Goal: Check status

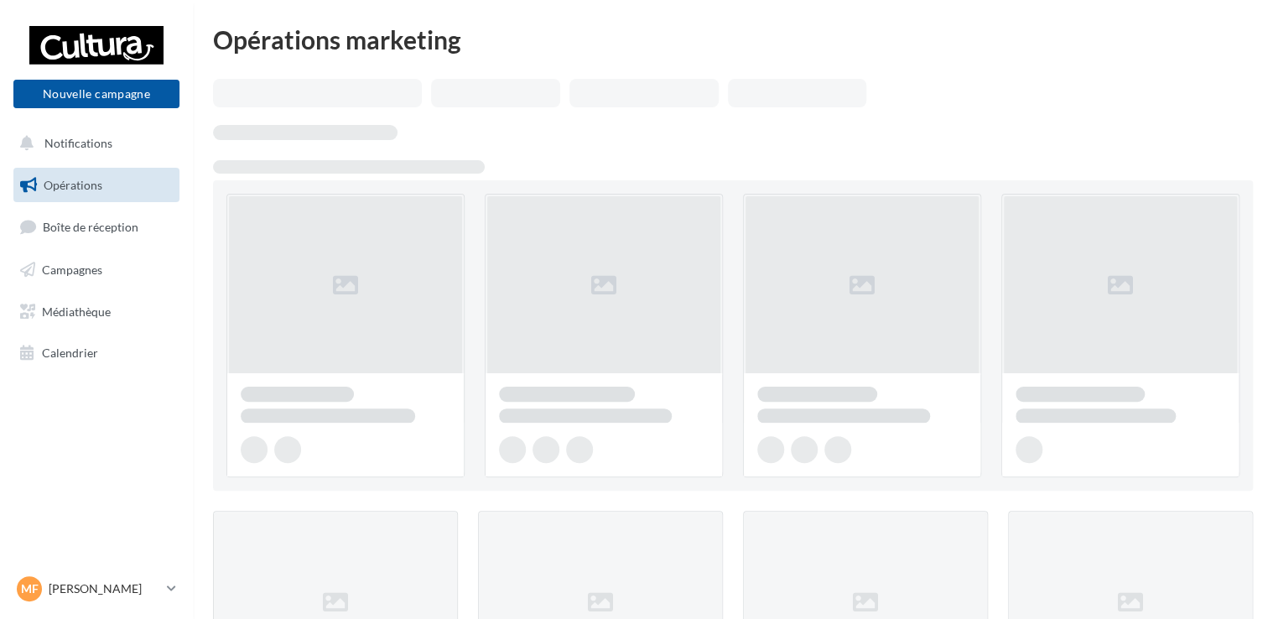
drag, startPoint x: 0, startPoint y: 0, endPoint x: 377, endPoint y: -62, distance: 382.3
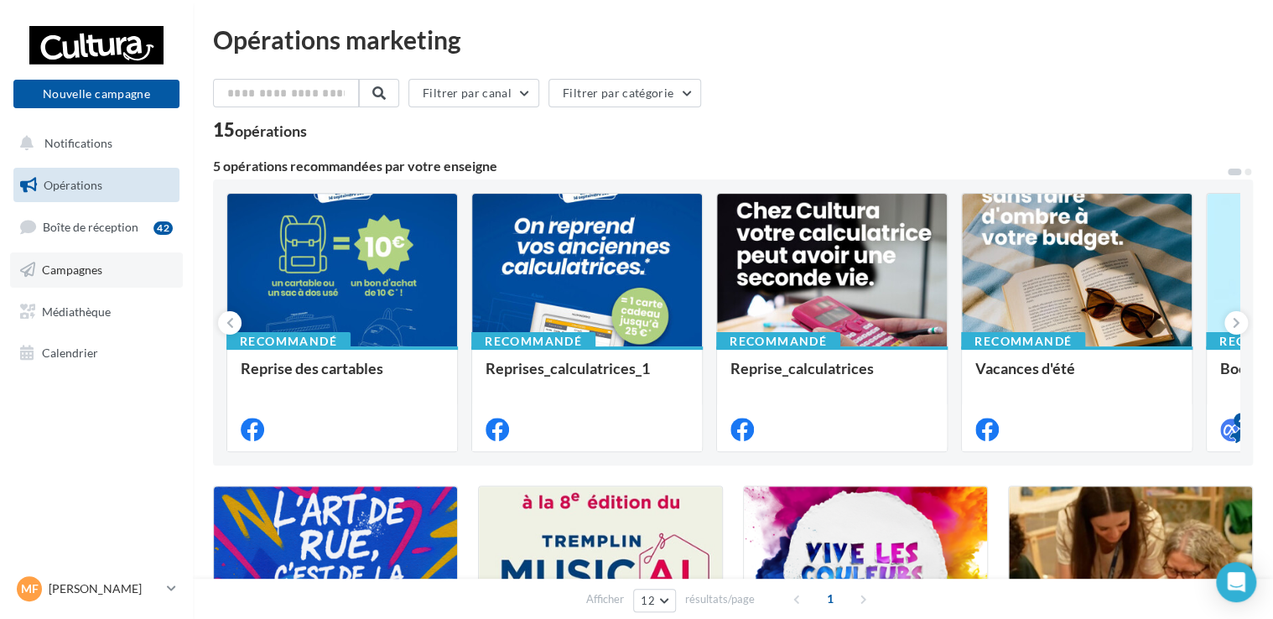
click at [86, 272] on span "Campagnes" at bounding box center [72, 269] width 60 height 14
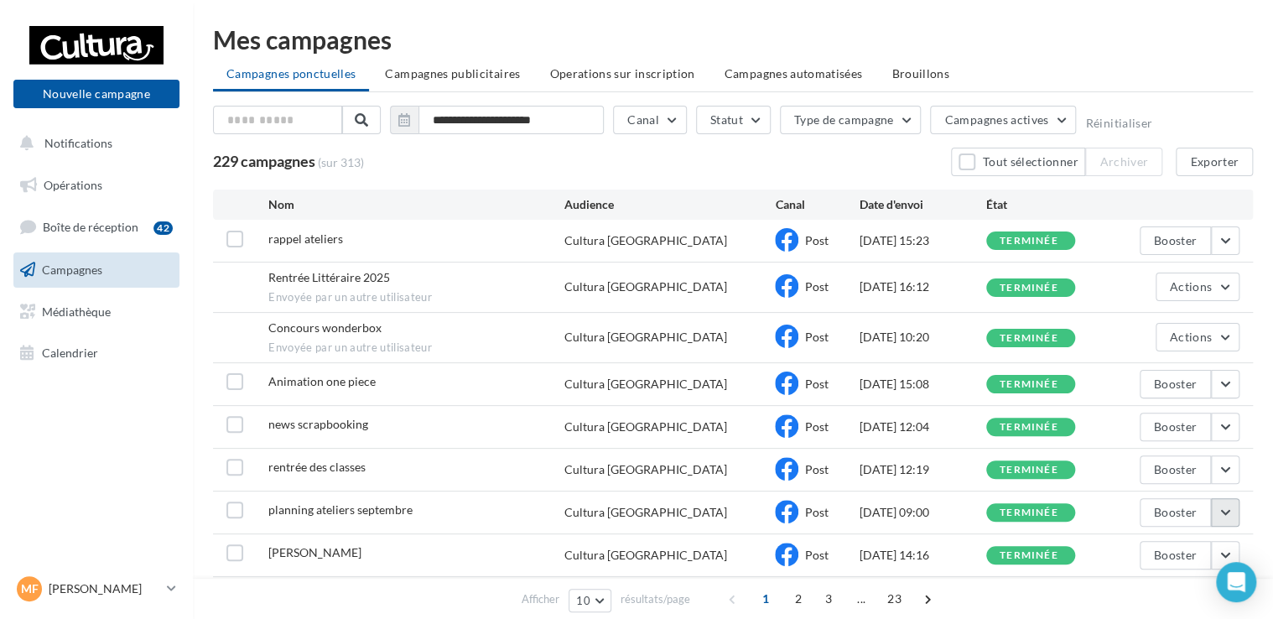
click at [1232, 503] on button "button" at bounding box center [1225, 512] width 29 height 29
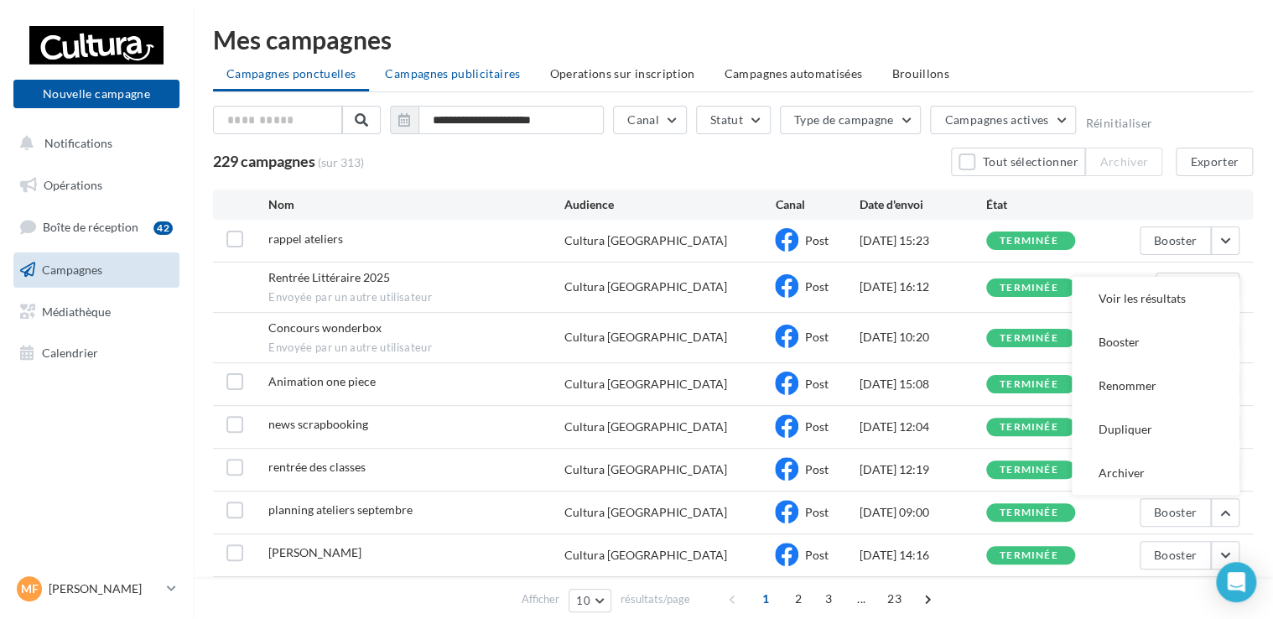
click at [495, 75] on span "Campagnes publicitaires" at bounding box center [452, 73] width 135 height 14
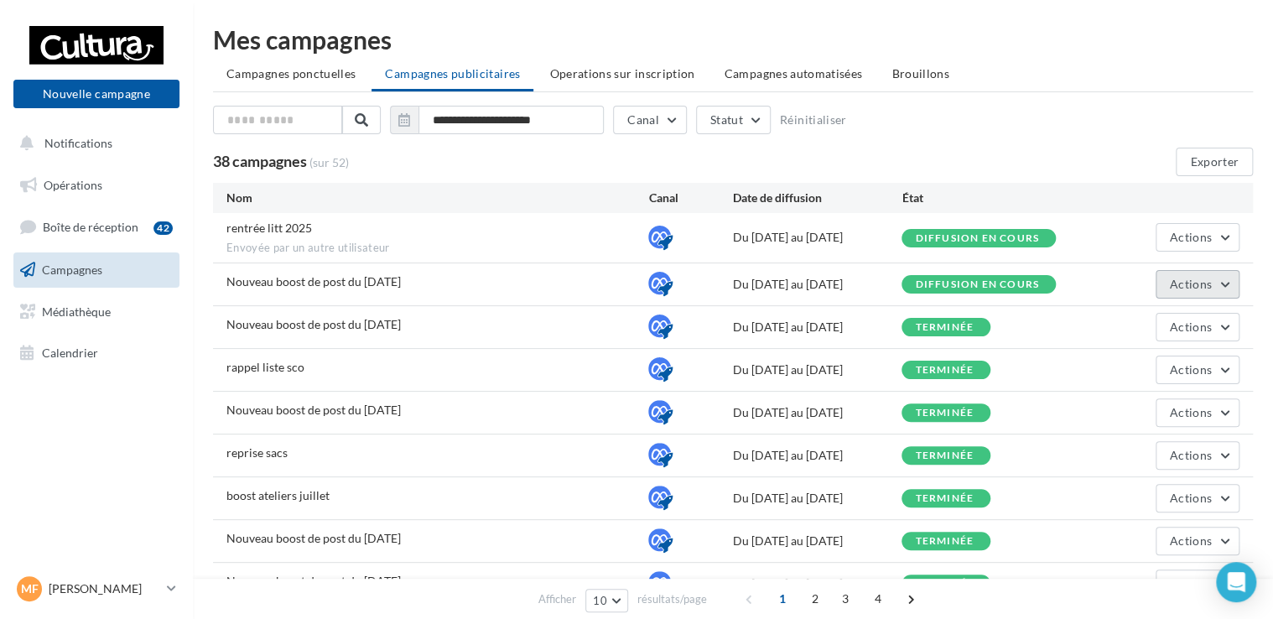
click at [1221, 284] on button "Actions" at bounding box center [1197, 284] width 84 height 29
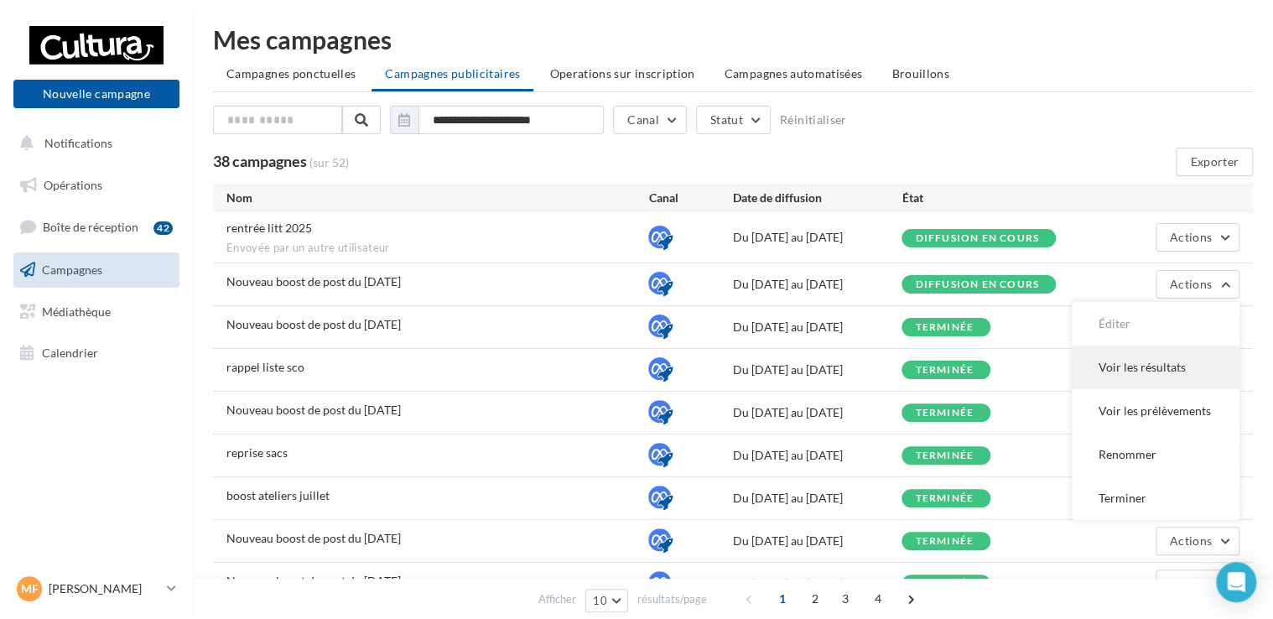
click at [1136, 358] on button "Voir les résultats" at bounding box center [1155, 367] width 168 height 44
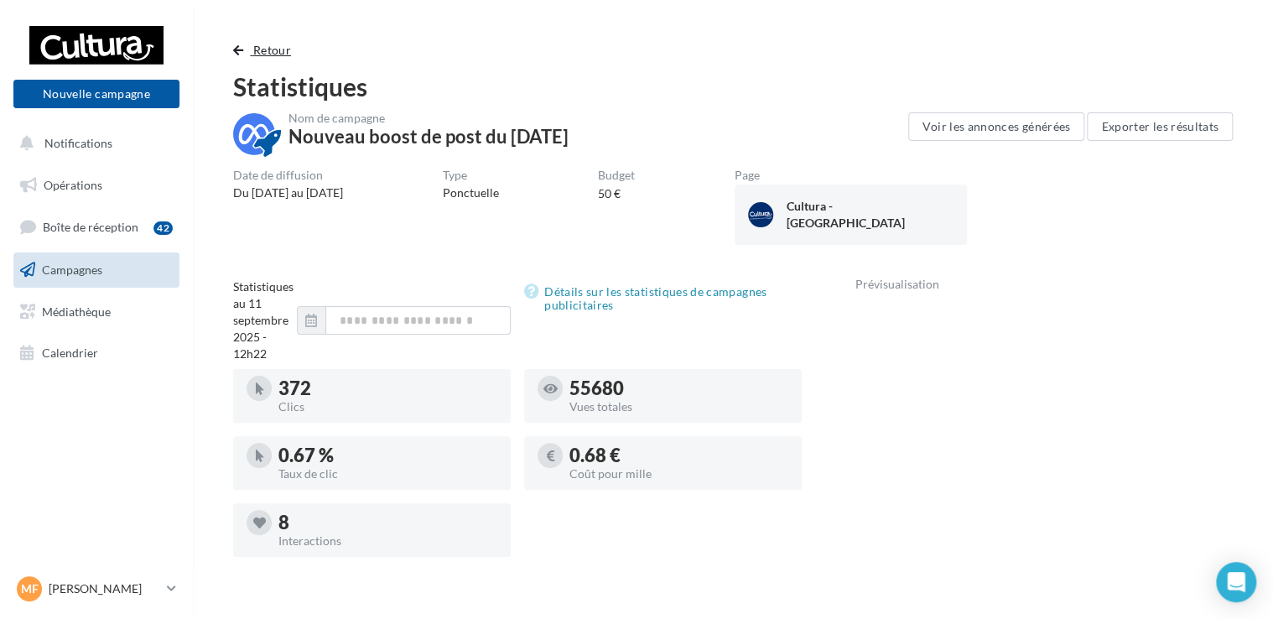
click at [258, 46] on span "Retour" at bounding box center [272, 50] width 38 height 14
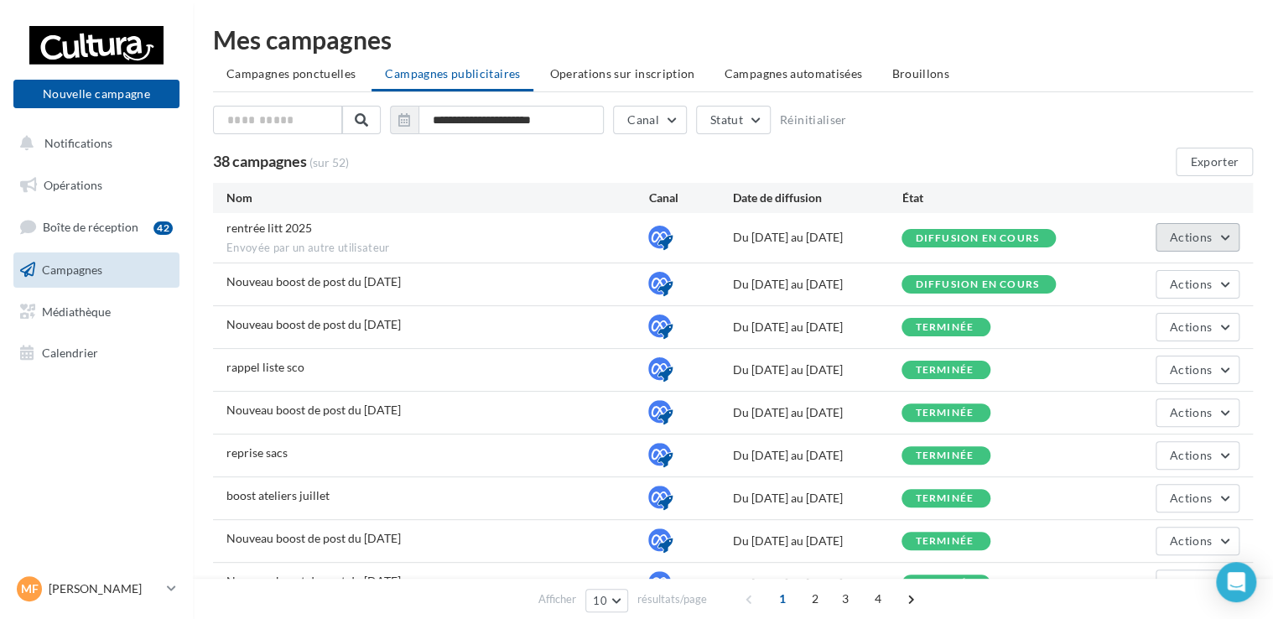
click at [1203, 246] on button "Actions" at bounding box center [1197, 237] width 84 height 29
click at [1147, 283] on button "Voir les résultats" at bounding box center [1155, 277] width 168 height 44
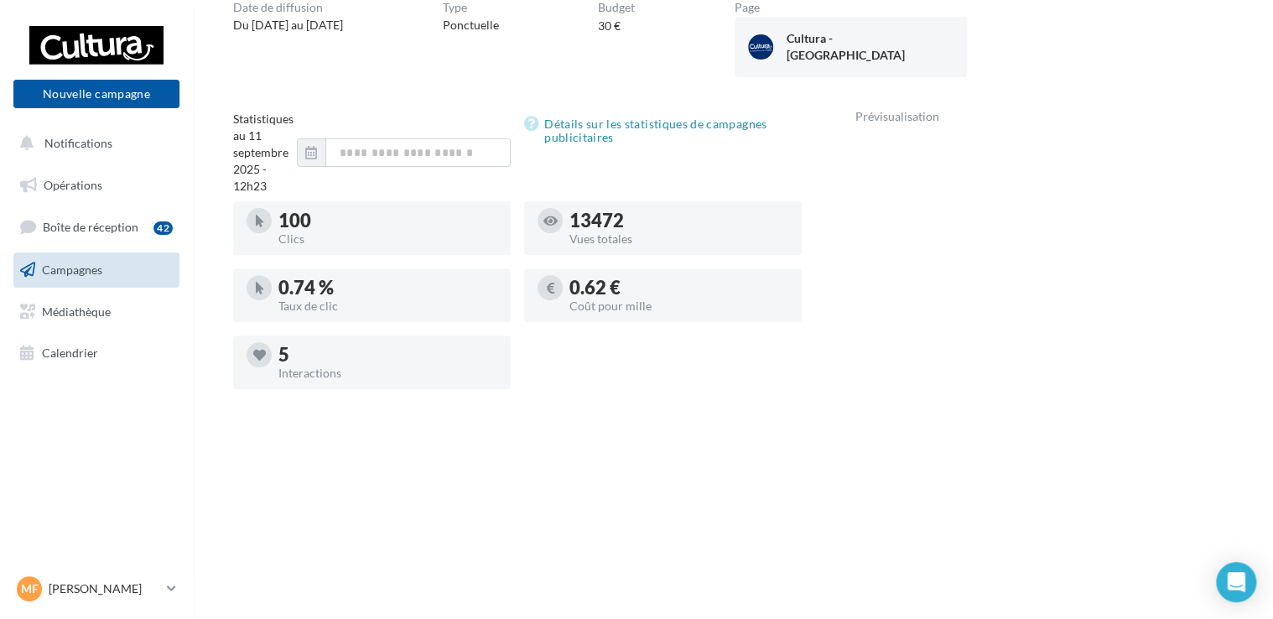
scroll to position [84, 0]
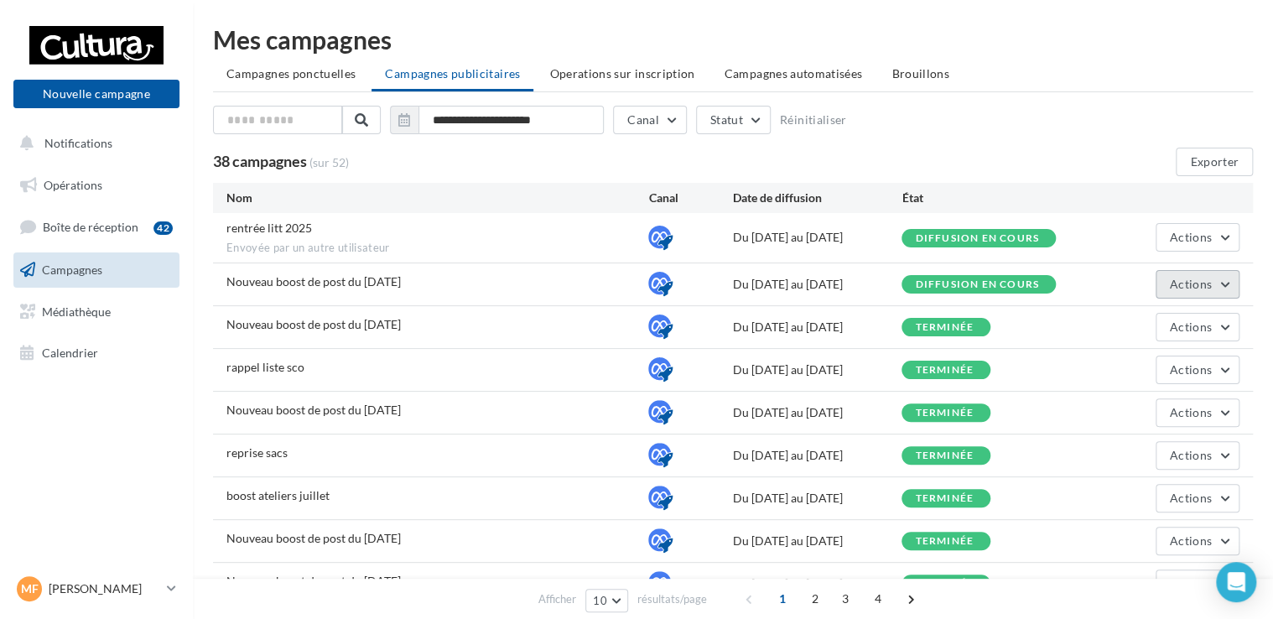
click at [1228, 291] on button "Actions" at bounding box center [1197, 284] width 84 height 29
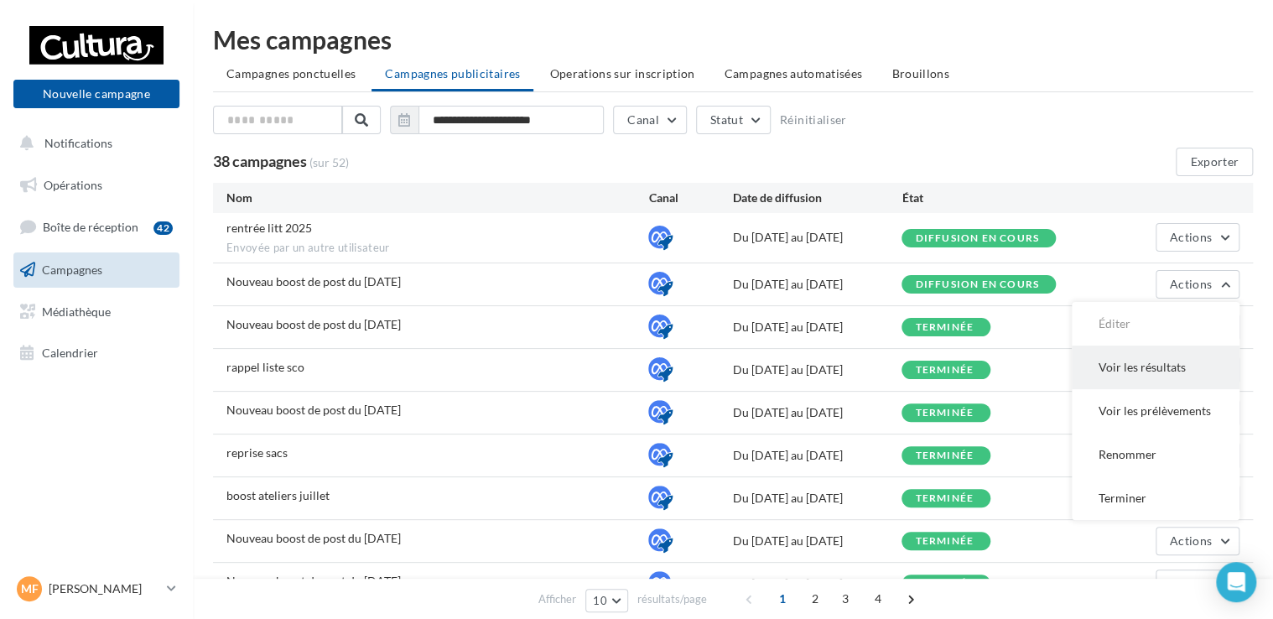
click at [1169, 354] on button "Voir les résultats" at bounding box center [1155, 367] width 168 height 44
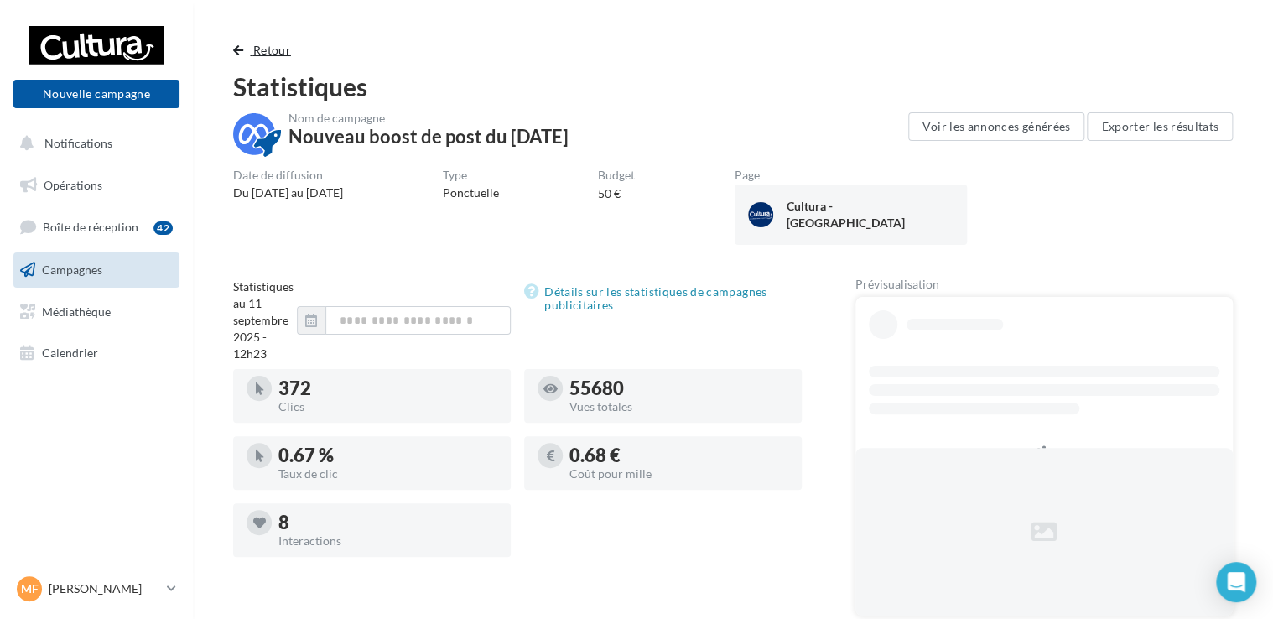
click at [271, 54] on span "Retour" at bounding box center [272, 50] width 38 height 14
